Goal: Complete application form

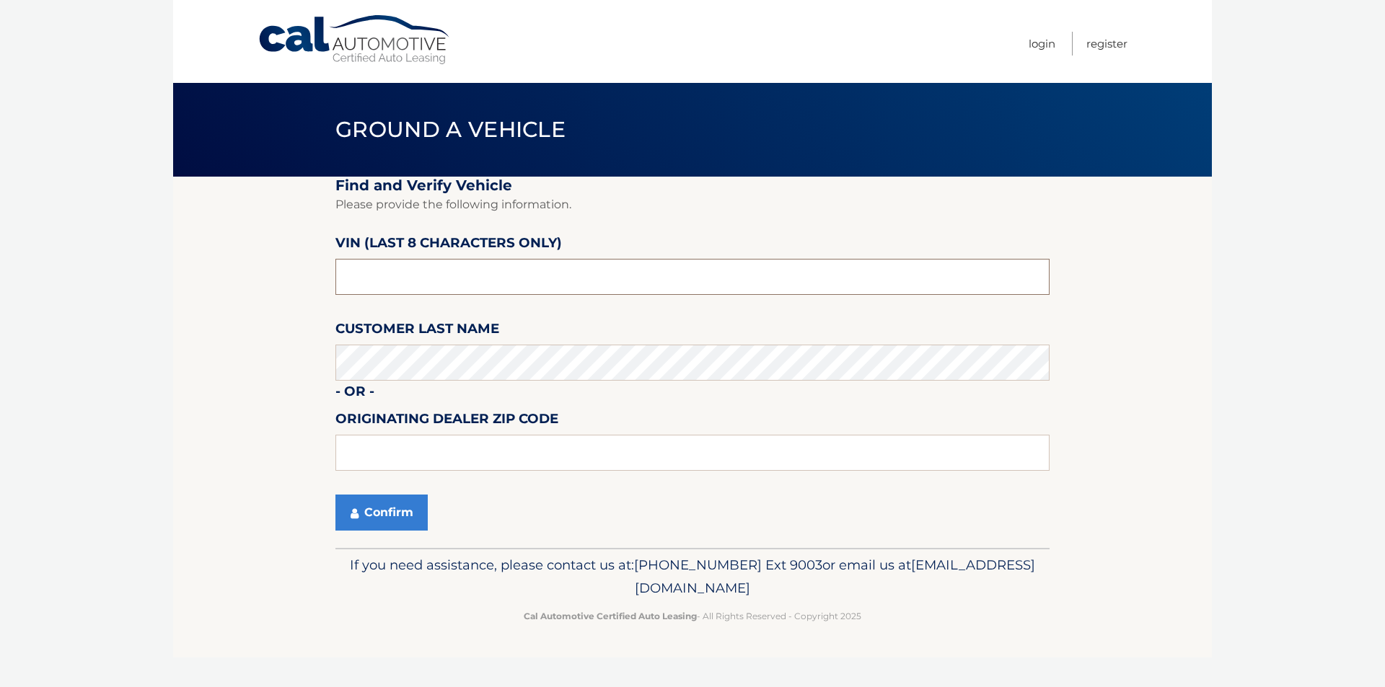
click at [409, 276] on input "text" at bounding box center [692, 277] width 714 height 36
type input "N8634324"
type input "15216"
click at [379, 518] on button "Confirm" at bounding box center [381, 513] width 92 height 36
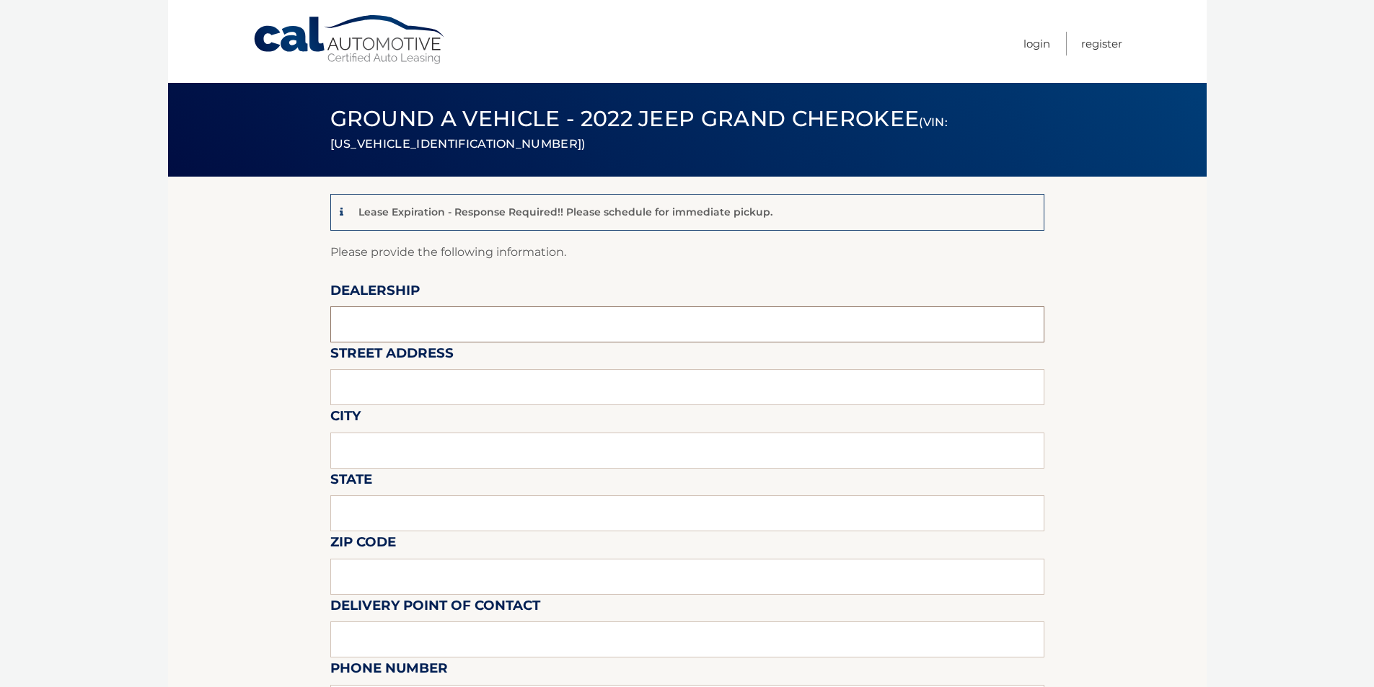
click at [485, 319] on input "text" at bounding box center [687, 324] width 714 height 36
type input "three rivers chrysler jeep dodge"
type input "[STREET_ADDRESS]"
type input "Pittsburgh"
type input "PA"
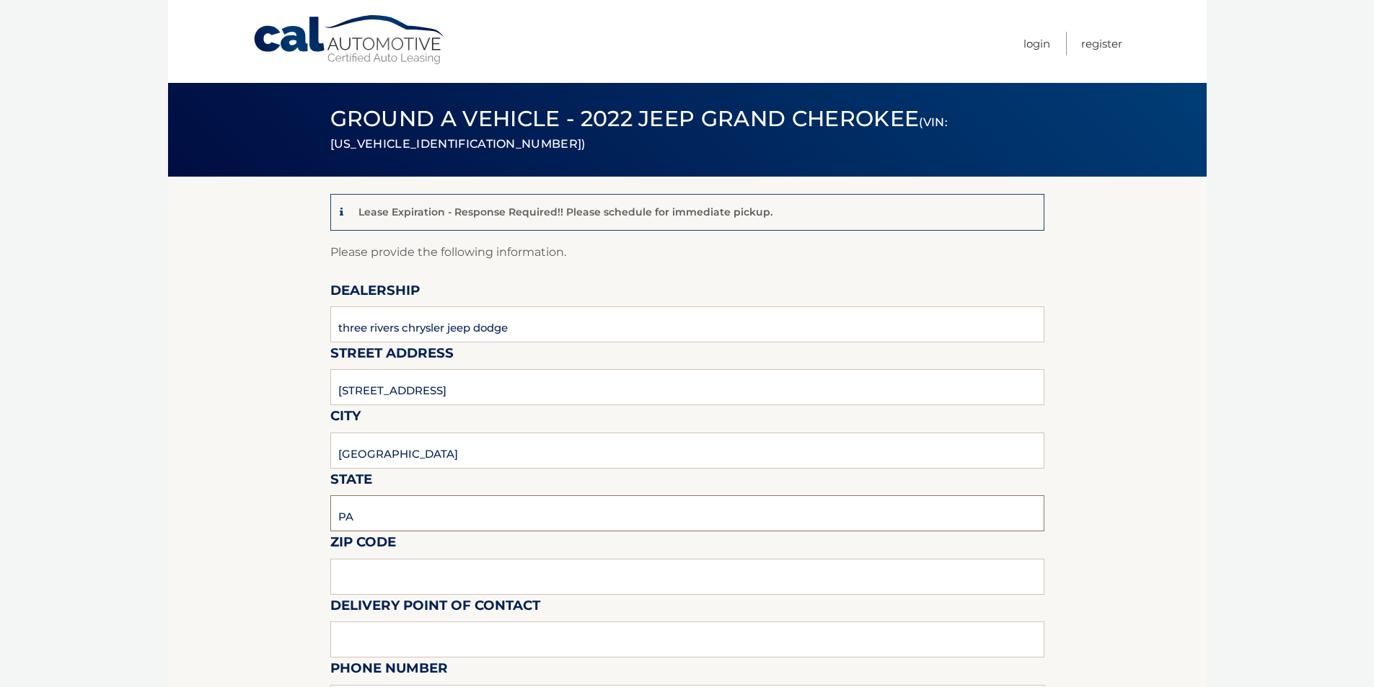
type input "15216"
type input "james bundy"
type input "4123431200"
type input "jimmiejlb70@gmail.com"
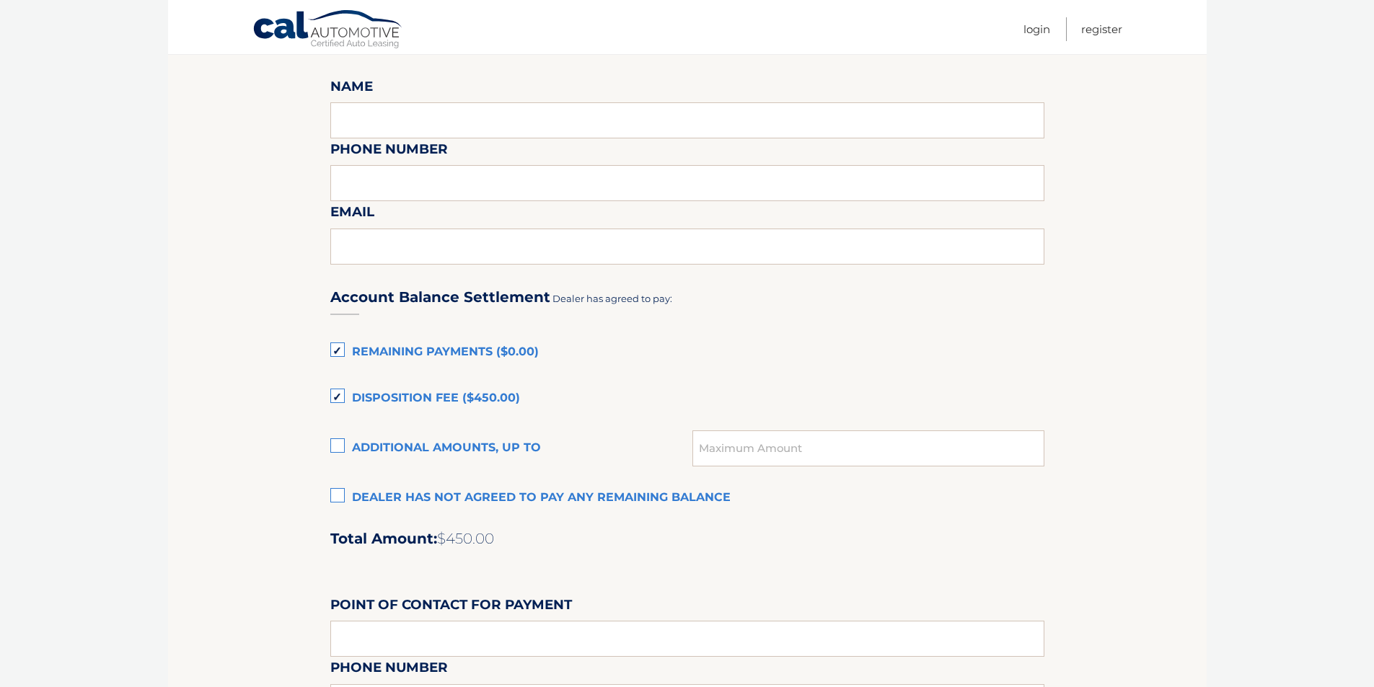
scroll to position [865, 0]
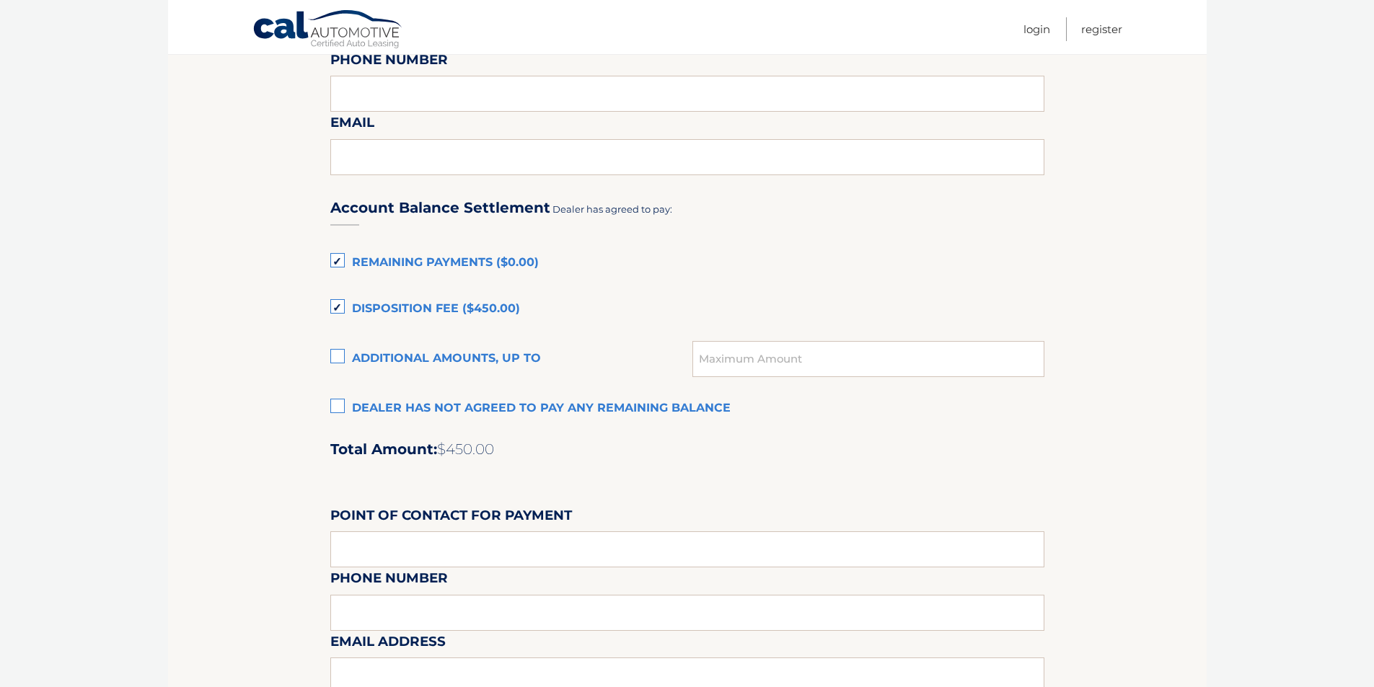
click at [337, 405] on label "Dealer has not agreed to pay any remaining balance" at bounding box center [687, 408] width 714 height 29
click at [0, 0] on input "Dealer has not agreed to pay any remaining balance" at bounding box center [0, 0] width 0 height 0
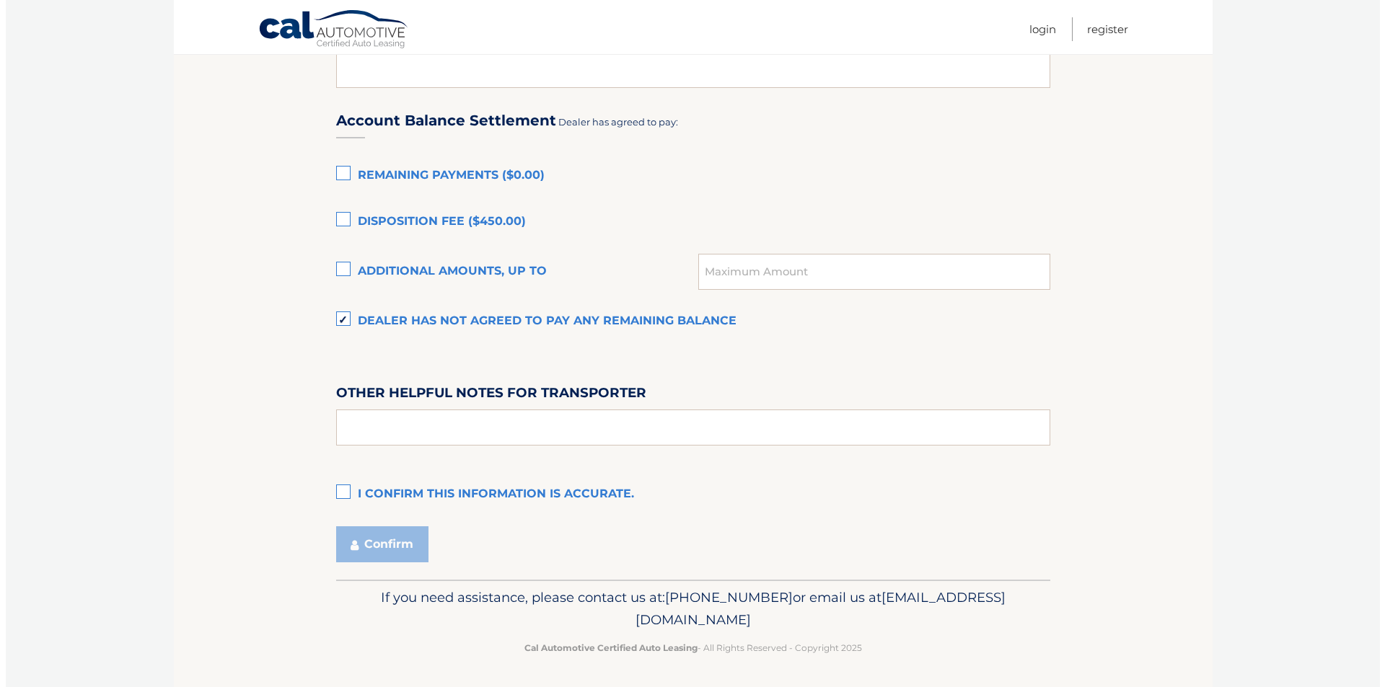
scroll to position [955, 0]
click at [338, 487] on label "I confirm this information is accurate." at bounding box center [687, 492] width 714 height 29
click at [0, 0] on input "I confirm this information is accurate." at bounding box center [0, 0] width 0 height 0
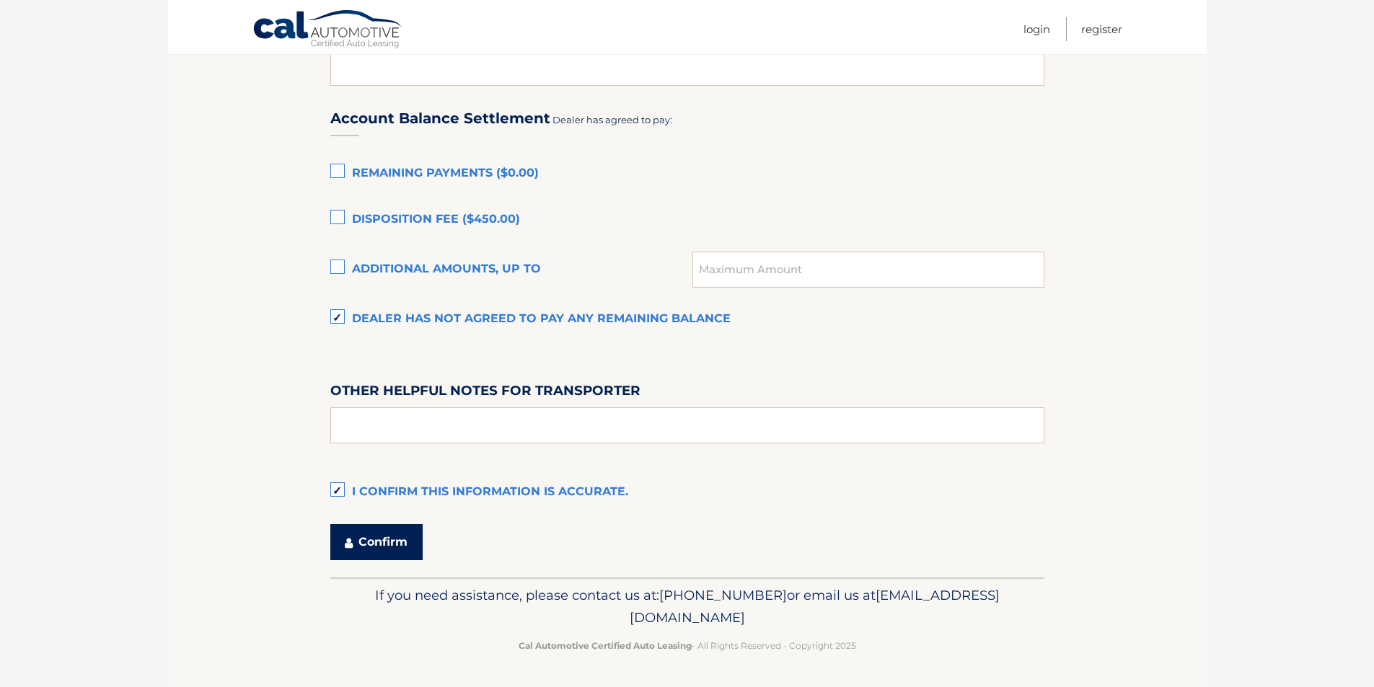
click at [393, 552] on button "Confirm" at bounding box center [376, 542] width 92 height 36
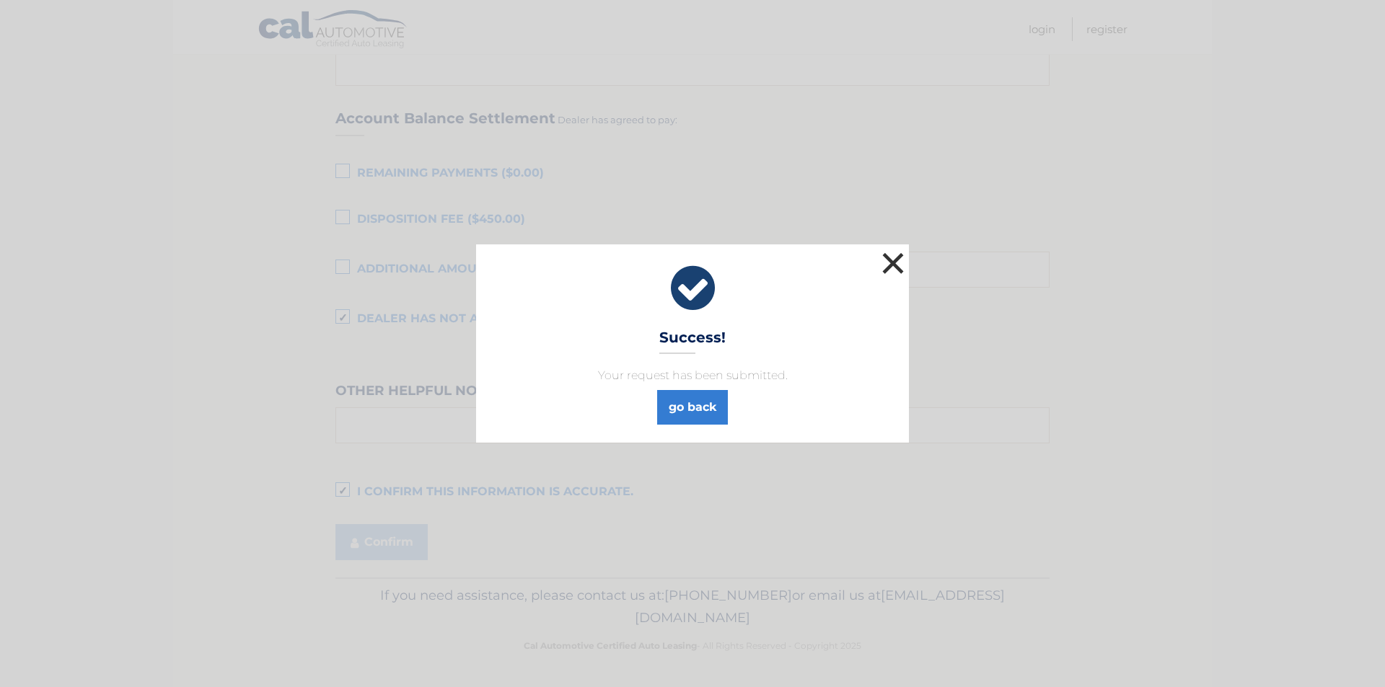
click at [892, 257] on button "×" at bounding box center [892, 263] width 29 height 29
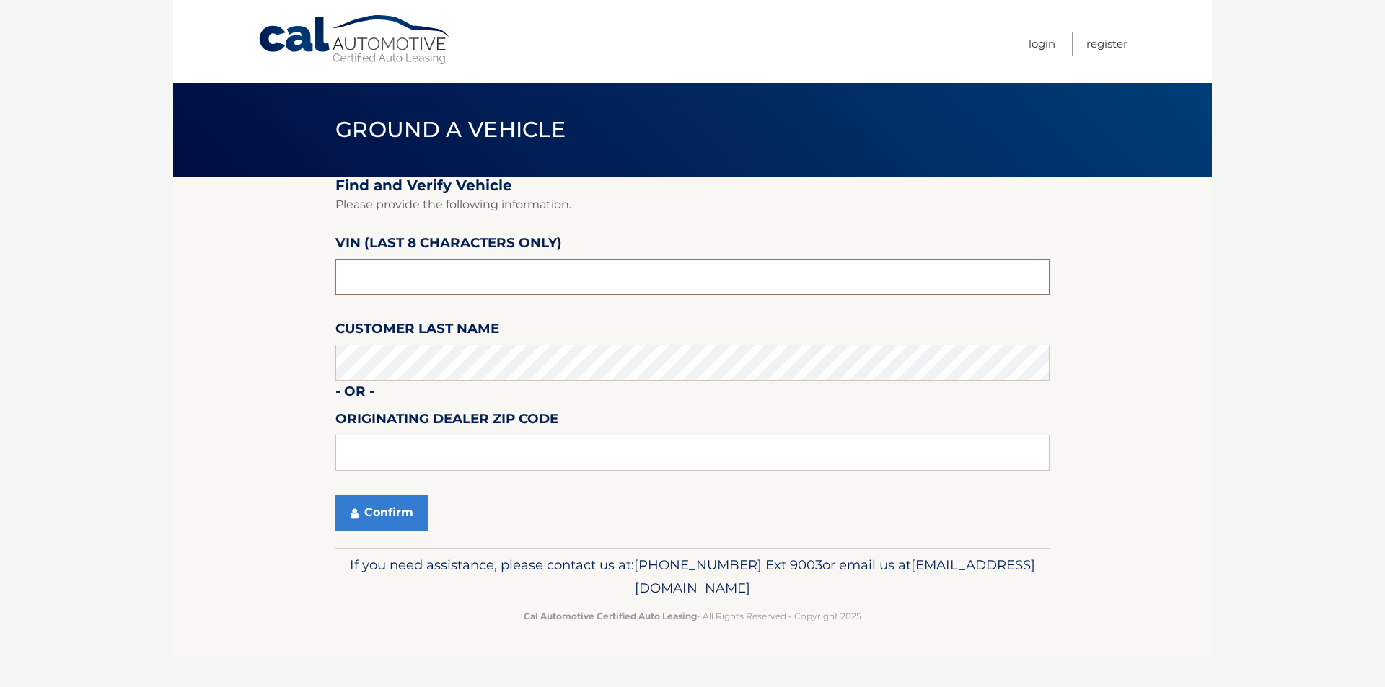
click at [381, 286] on input "text" at bounding box center [692, 277] width 714 height 36
type input "NT203255"
click at [393, 465] on input "text" at bounding box center [692, 453] width 714 height 36
type input "15146"
click at [368, 517] on button "Confirm" at bounding box center [381, 513] width 92 height 36
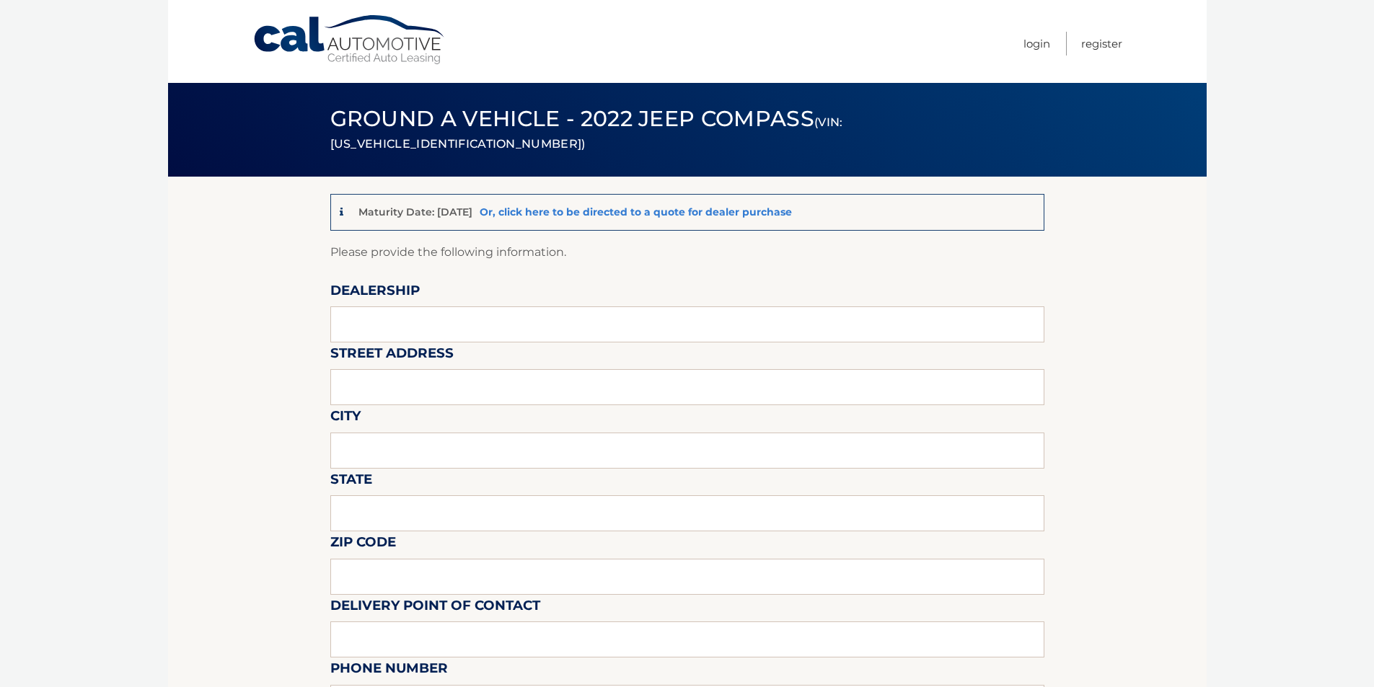
click at [630, 215] on link "Or, click here to be directed to a quote for dealer purchase" at bounding box center [636, 212] width 312 height 13
click at [451, 313] on input "text" at bounding box center [687, 324] width 714 height 36
type input "three rivers chrysler jeep dodge"
type input "2633 west liberty ave"
type input "Pittsburgh"
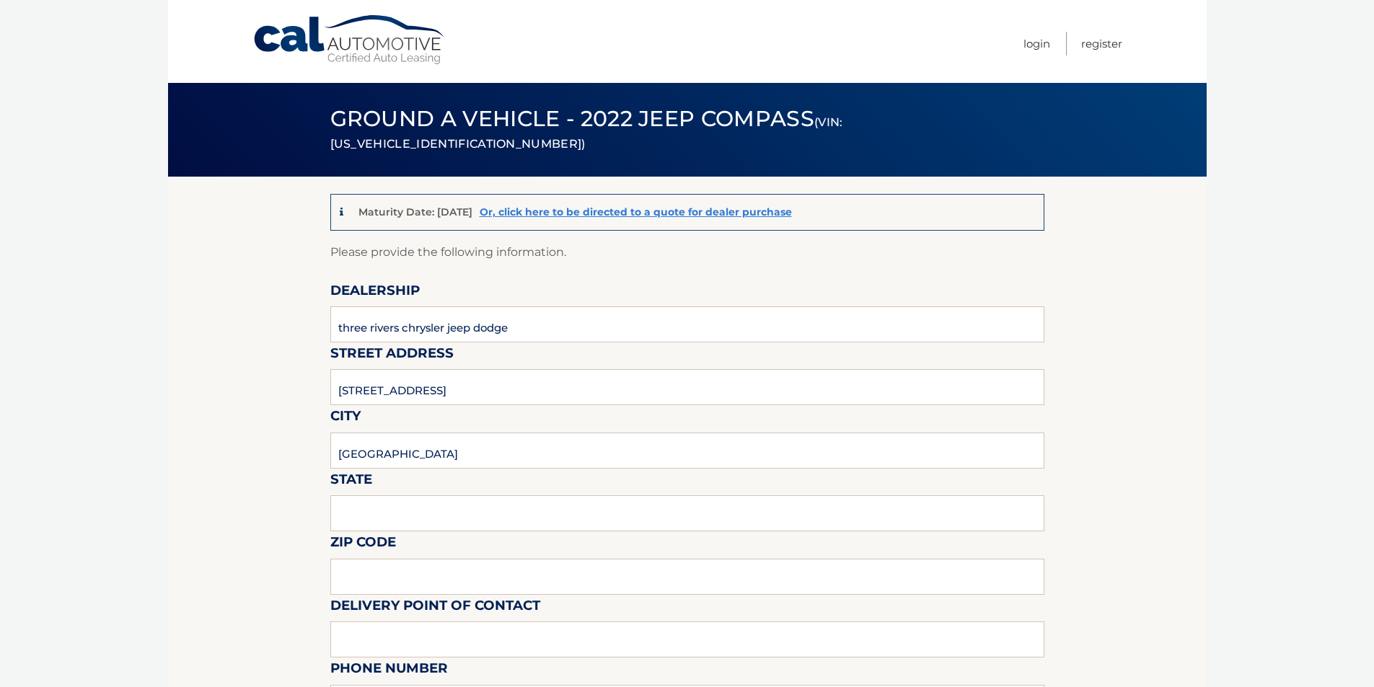
type input "PA"
type input "15216"
type input "james bundy"
type input "4123431200"
type input "jimmiejlb70@gmail.com"
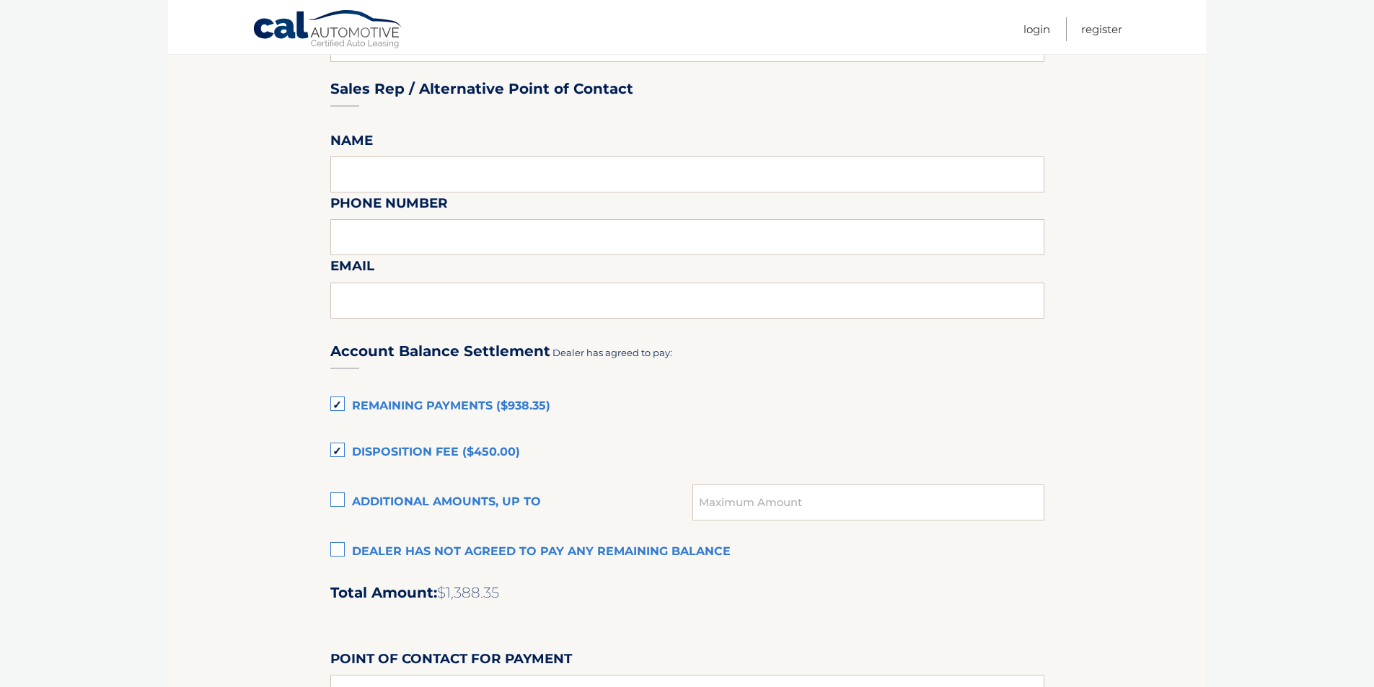
scroll to position [793, 0]
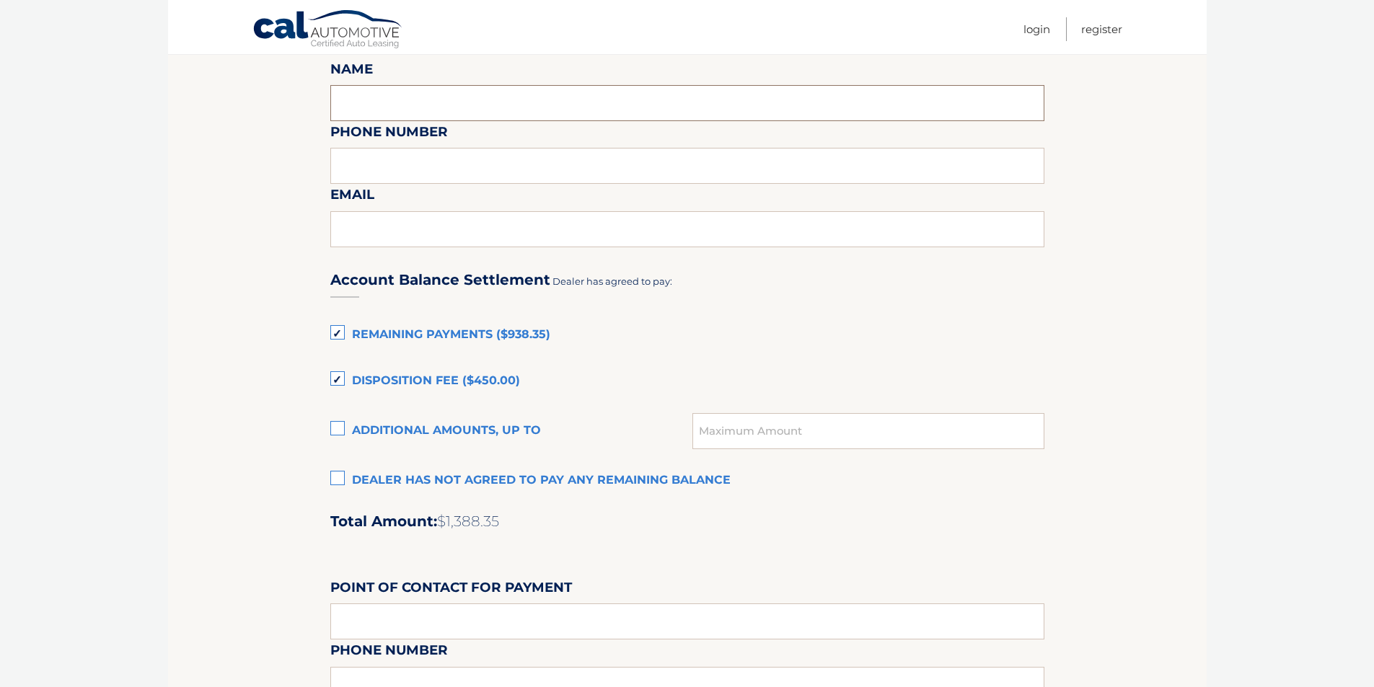
click at [489, 94] on input "text" at bounding box center [687, 103] width 714 height 36
type input "james bundy"
type input "4123431200"
type input "jimmiejlb70@gmail.com"
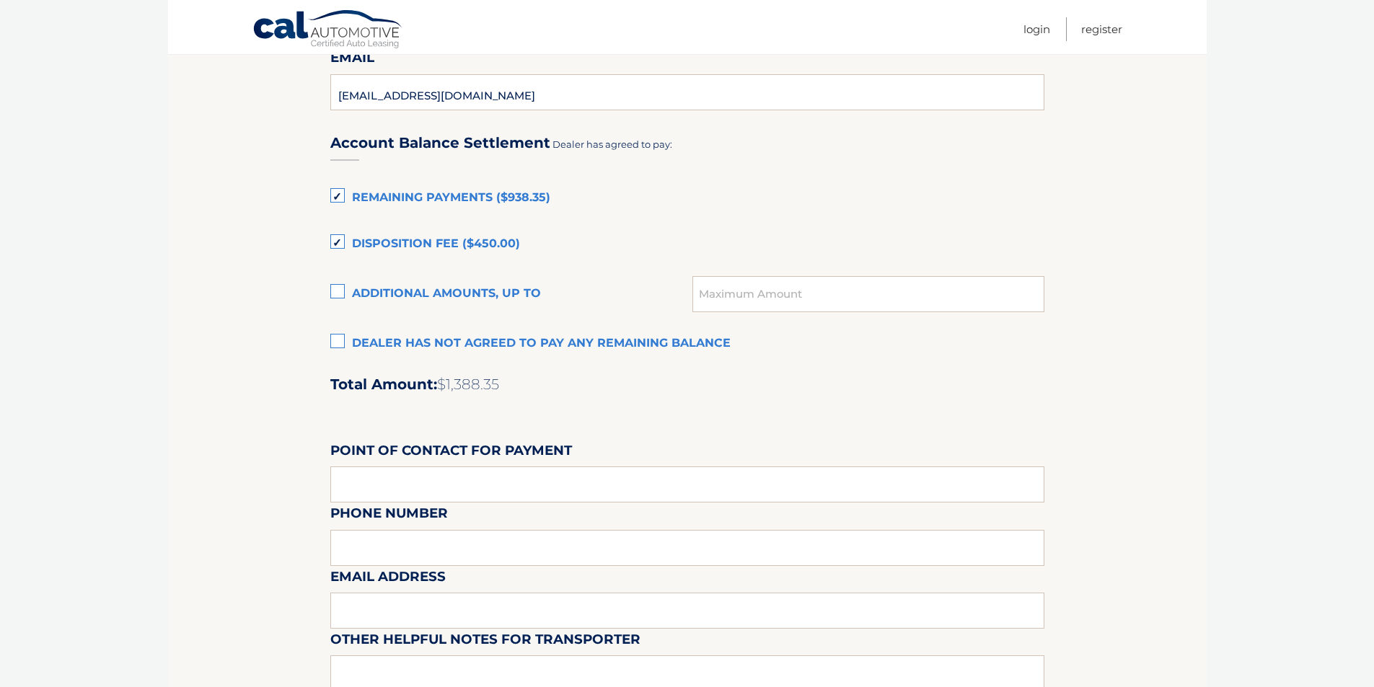
scroll to position [937, 0]
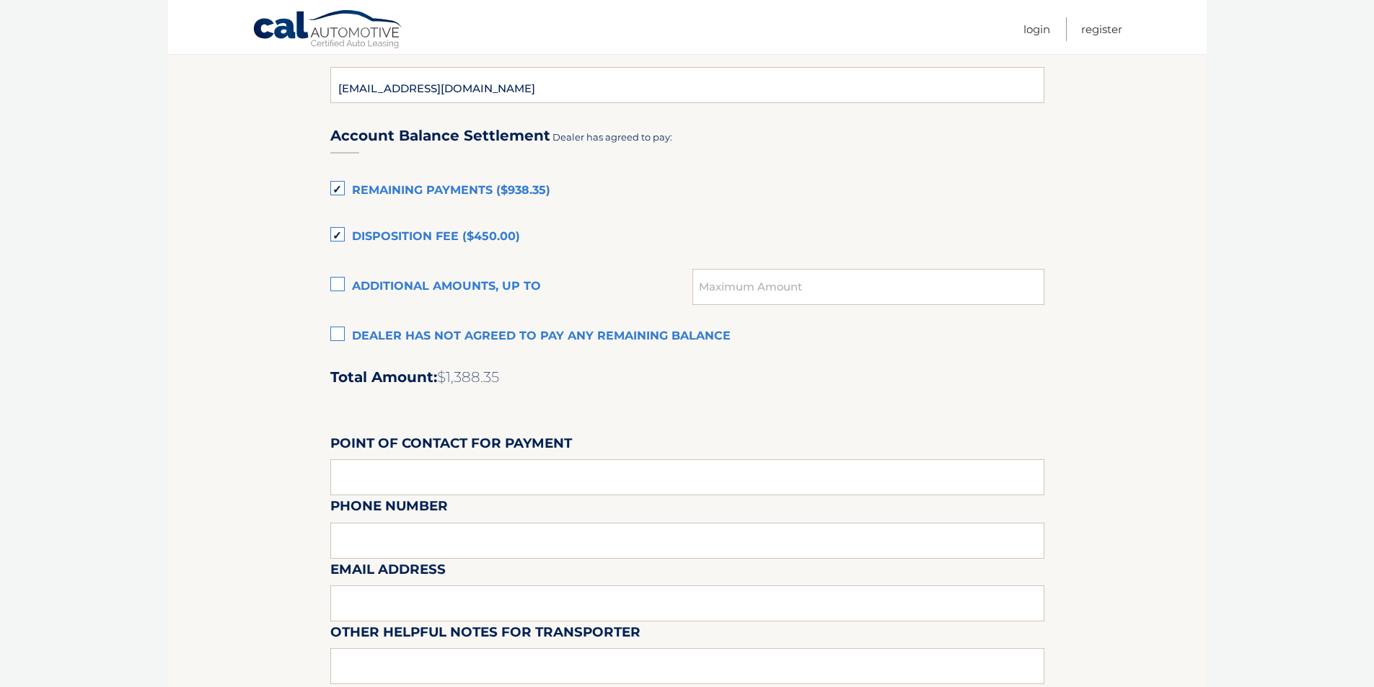
click at [340, 333] on label "Dealer has not agreed to pay any remaining balance" at bounding box center [687, 336] width 714 height 29
click at [0, 0] on input "Dealer has not agreed to pay any remaining balance" at bounding box center [0, 0] width 0 height 0
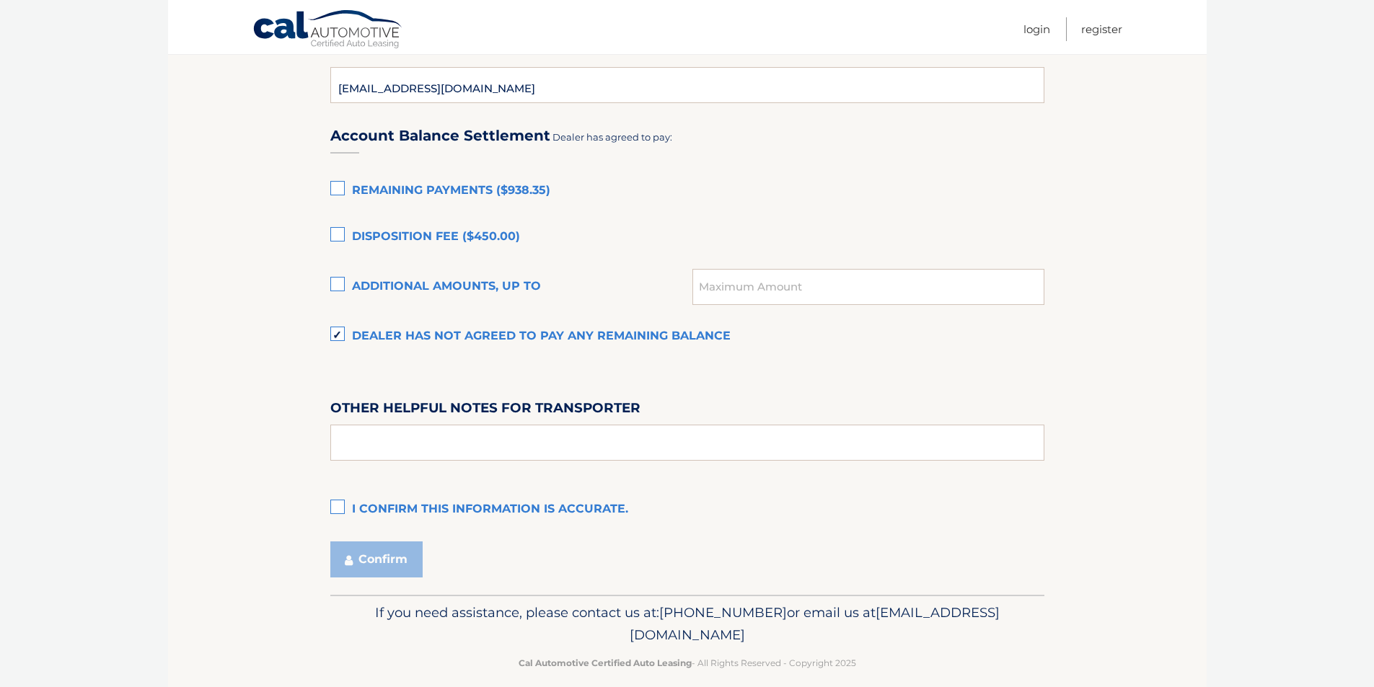
click at [335, 508] on label "I confirm this information is accurate." at bounding box center [687, 509] width 714 height 29
click at [0, 0] on input "I confirm this information is accurate." at bounding box center [0, 0] width 0 height 0
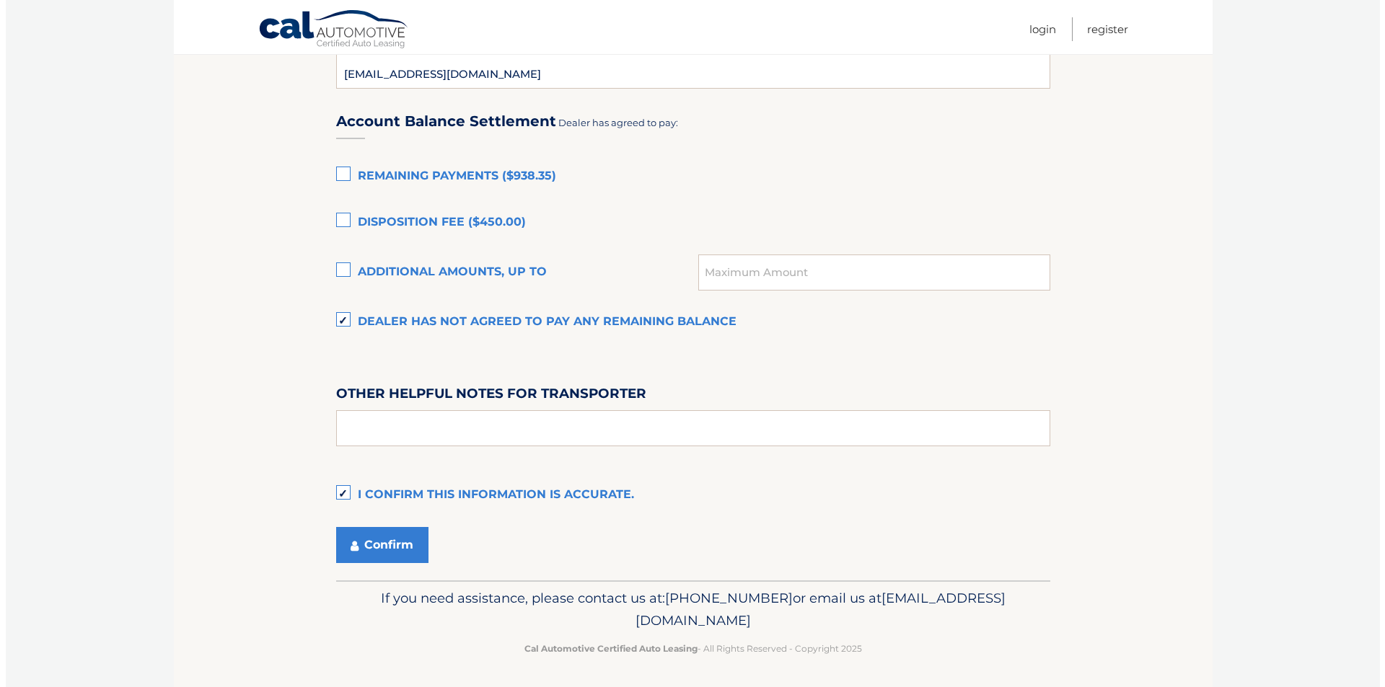
scroll to position [955, 0]
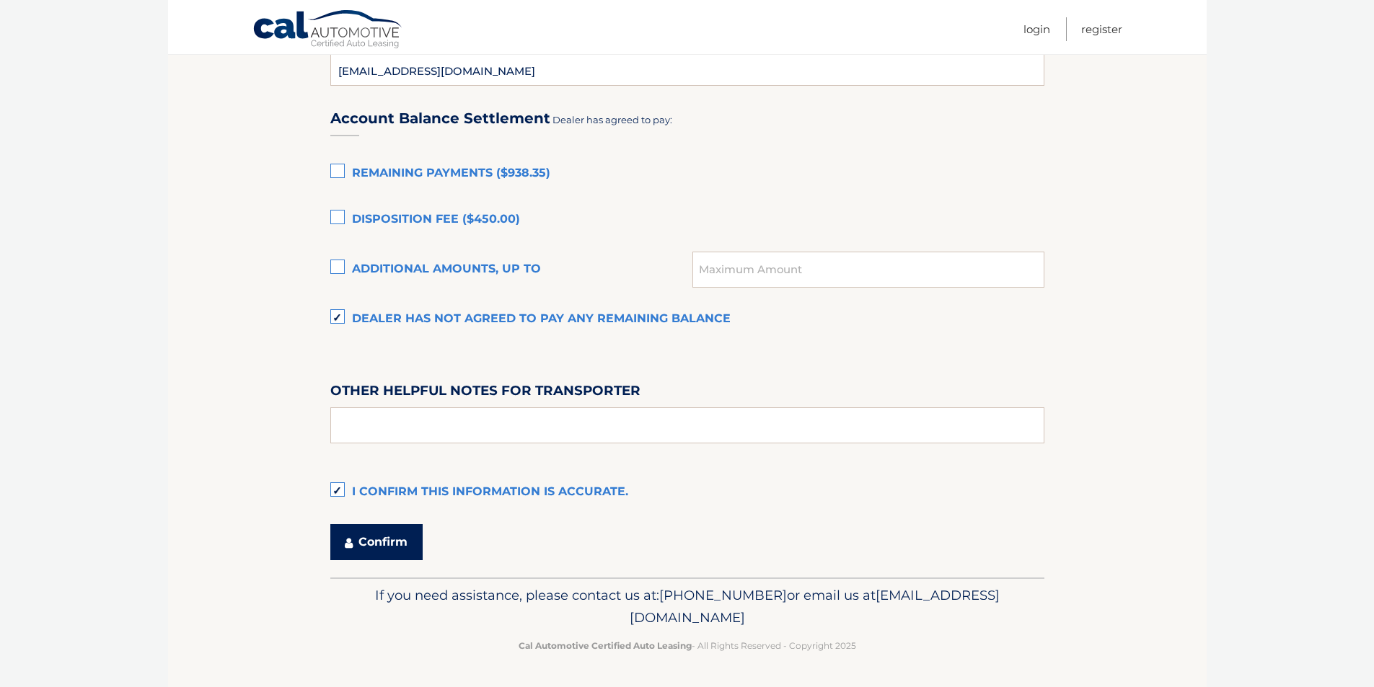
click at [361, 543] on button "Confirm" at bounding box center [376, 542] width 92 height 36
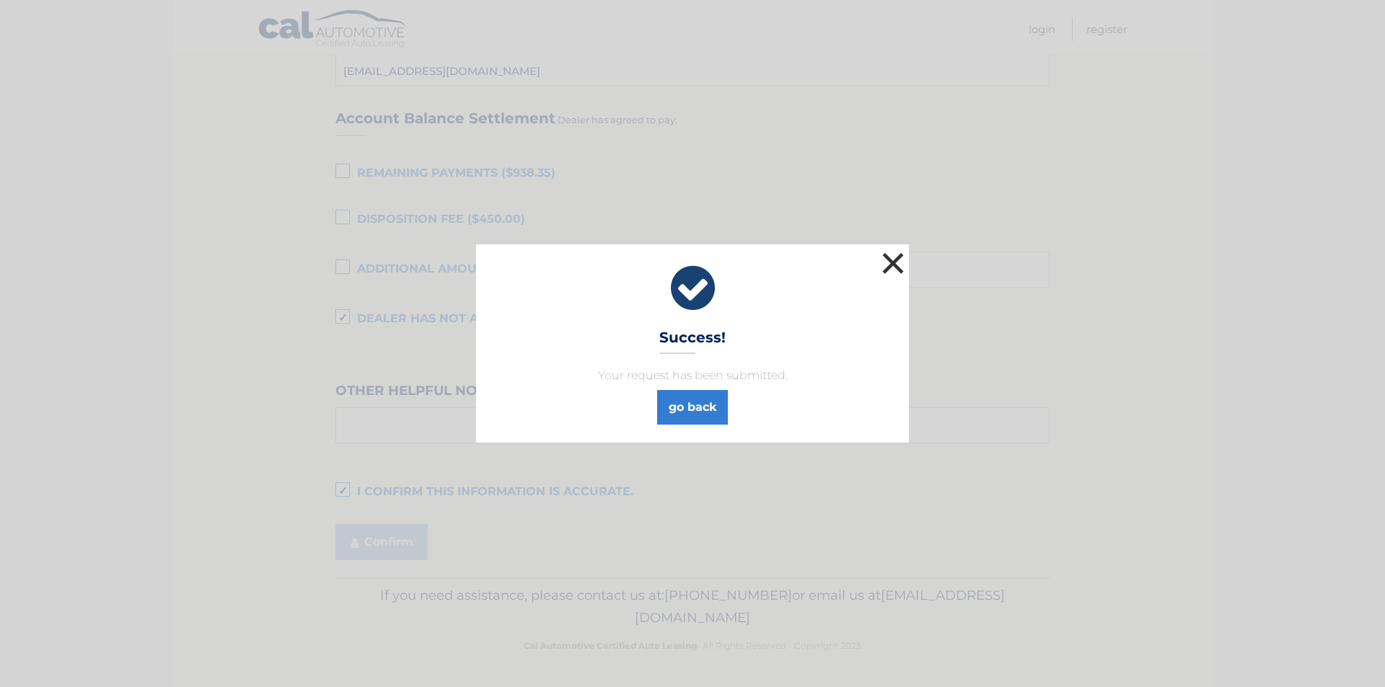
click at [888, 260] on button "×" at bounding box center [892, 263] width 29 height 29
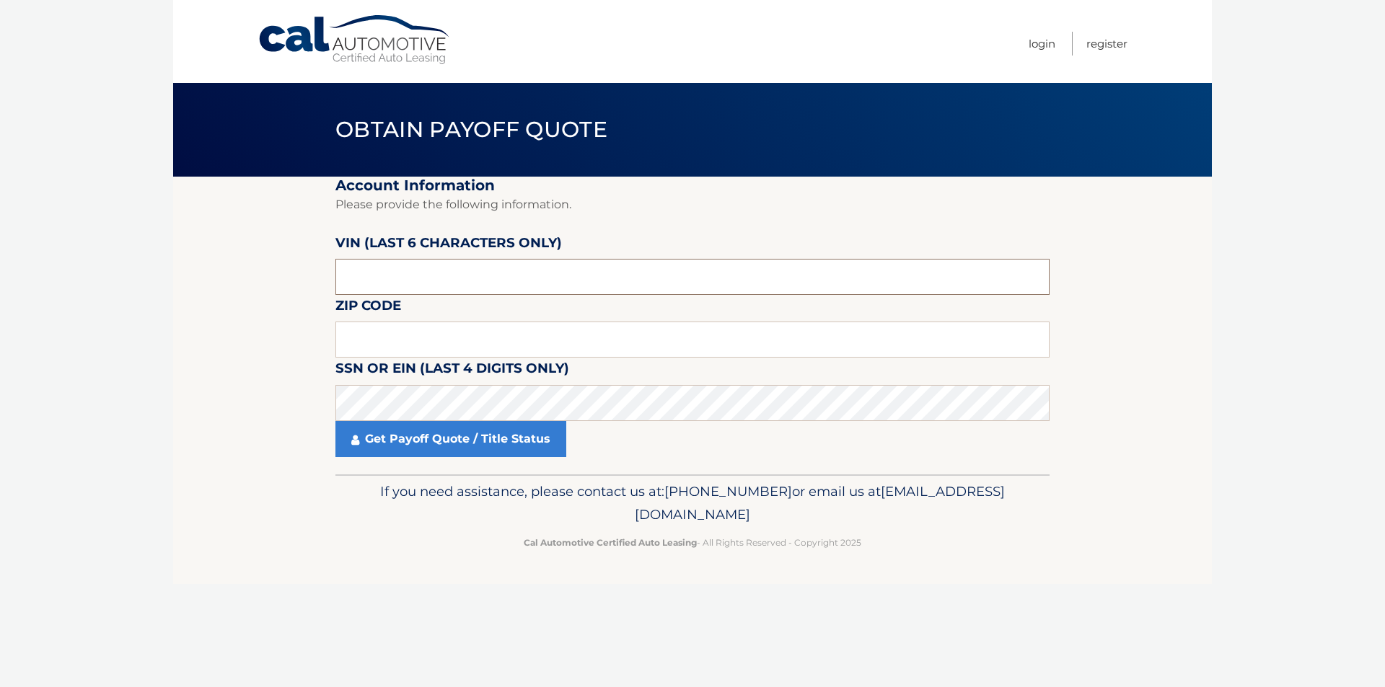
click at [412, 266] on input "text" at bounding box center [692, 277] width 714 height 36
type input "203255"
click at [373, 333] on input "text" at bounding box center [692, 340] width 714 height 36
click at [1192, 407] on section "Account Information Please provide the following information. [PERSON_NAME] (la…" at bounding box center [692, 326] width 1038 height 298
